Goal: Task Accomplishment & Management: Complete application form

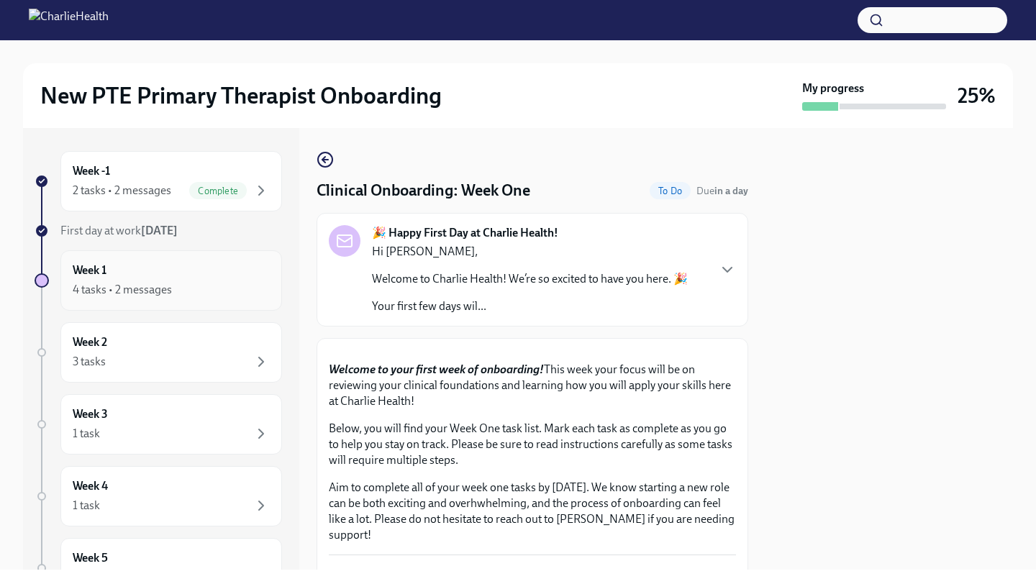
click at [232, 275] on div "Week 1 4 tasks • 2 messages" at bounding box center [171, 281] width 197 height 36
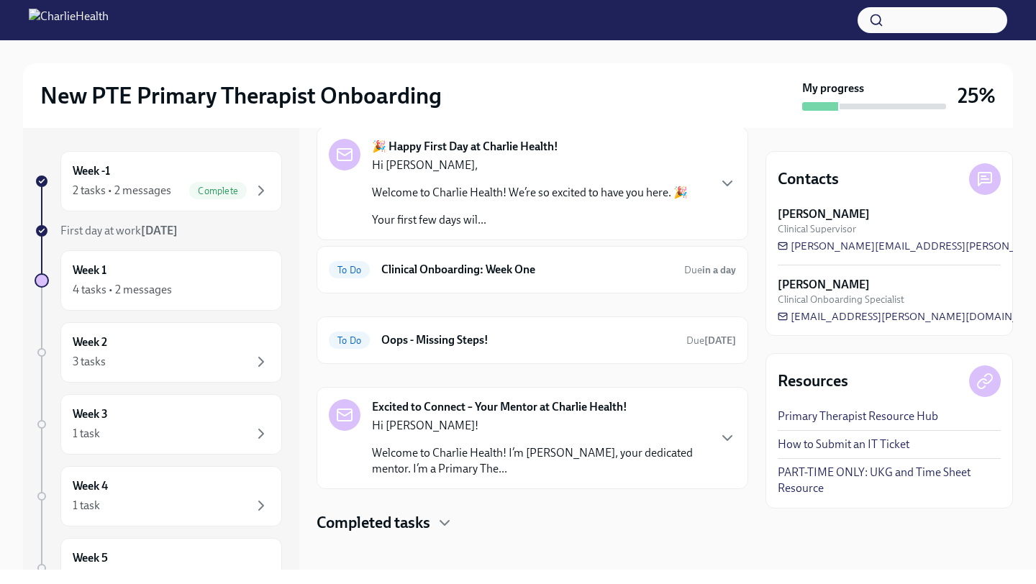
scroll to position [78, 0]
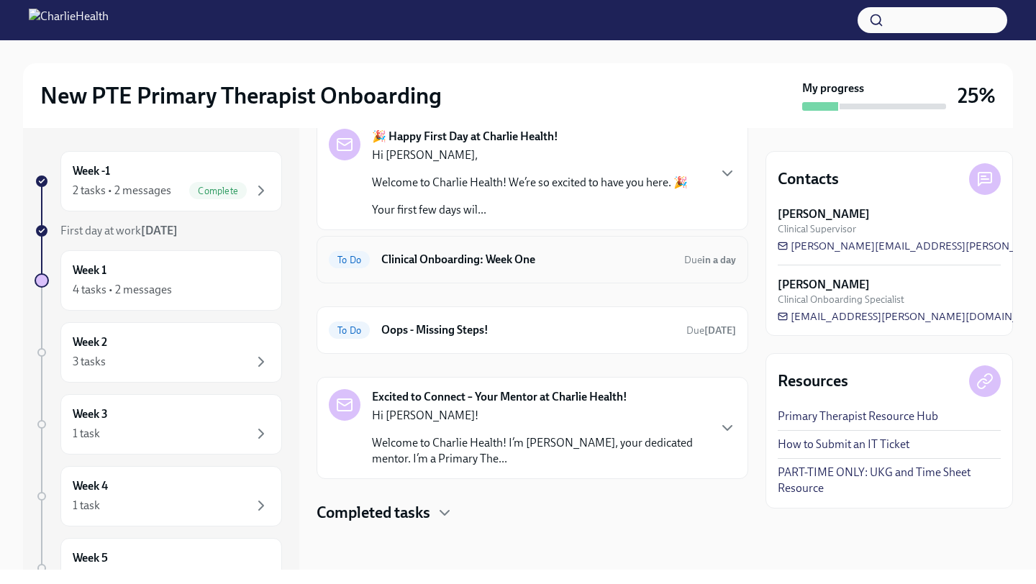
click at [642, 254] on h6 "Clinical Onboarding: Week One" at bounding box center [526, 260] width 291 height 16
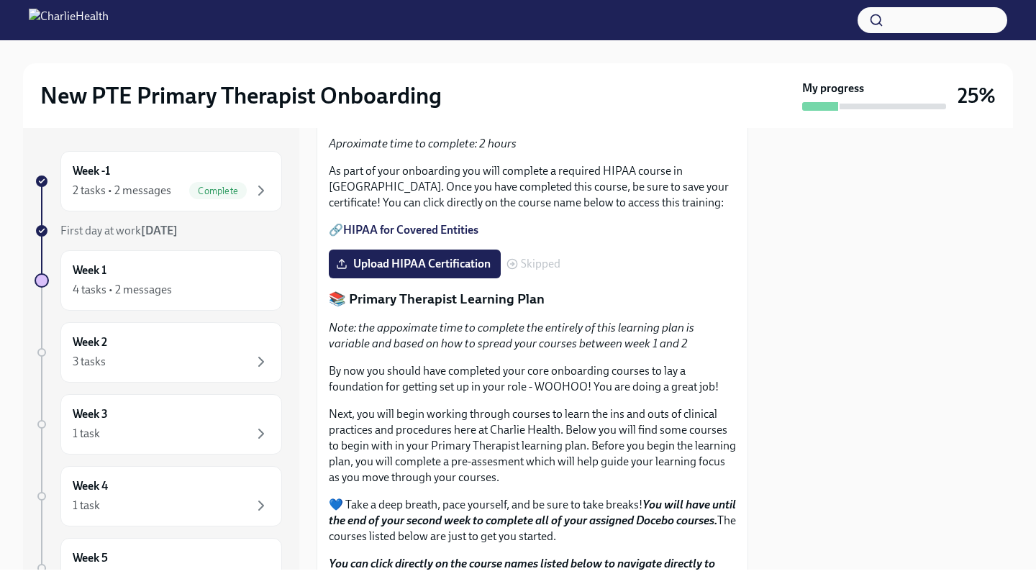
scroll to position [1262, 0]
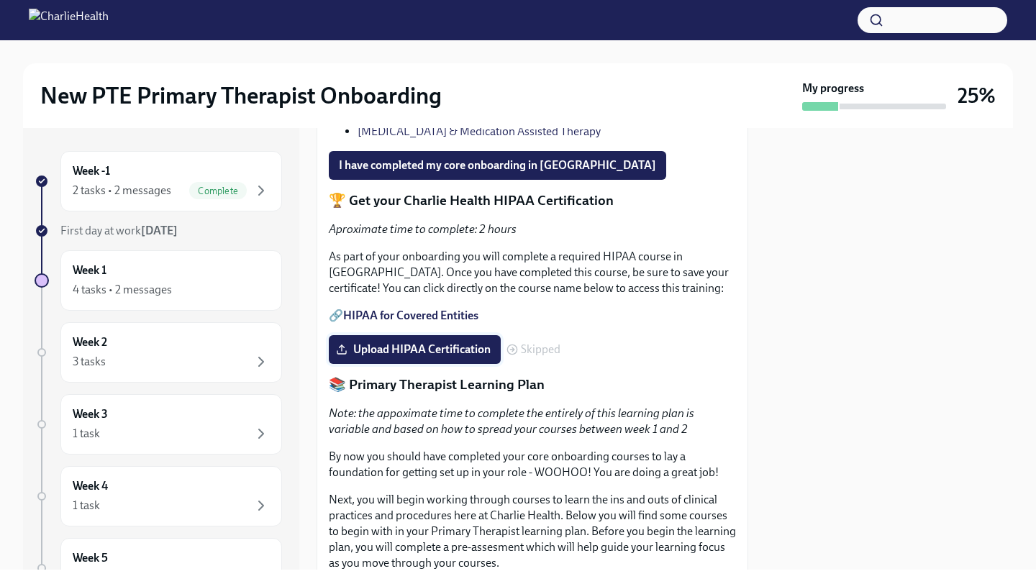
click at [441, 357] on span "Upload HIPAA Certification" at bounding box center [415, 349] width 152 height 14
click at [0, 0] on input "Upload HIPAA Certification" at bounding box center [0, 0] width 0 height 0
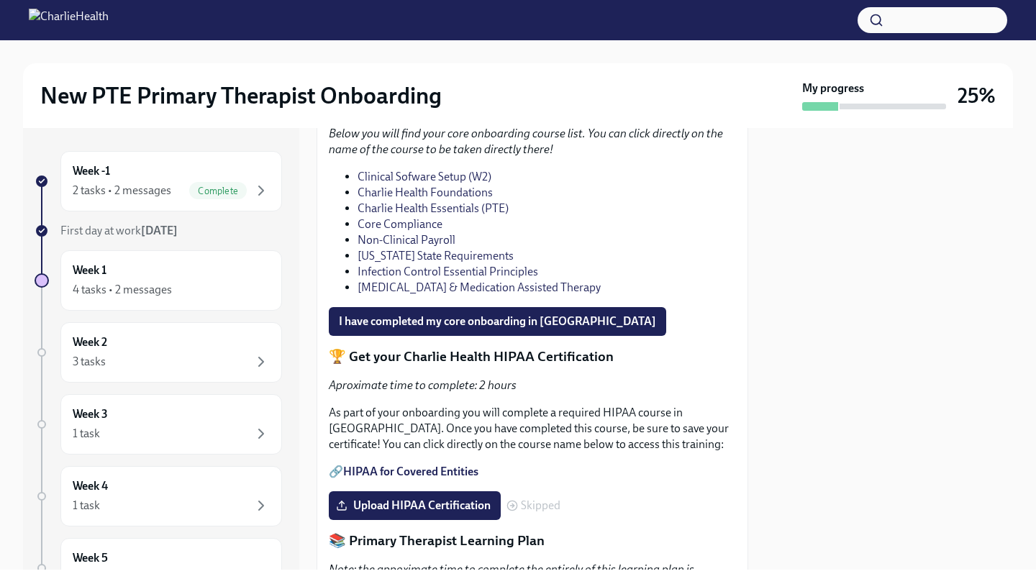
scroll to position [1112, 0]
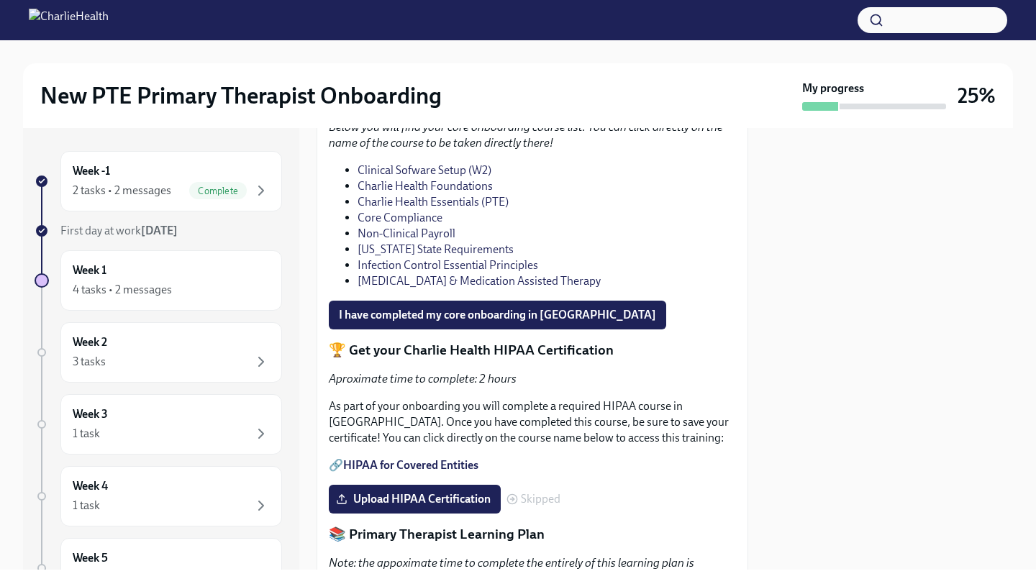
click at [432, 177] on link "Clinical Sofware Setup (W2)" at bounding box center [424, 170] width 134 height 14
